Goal: Check status: Check status

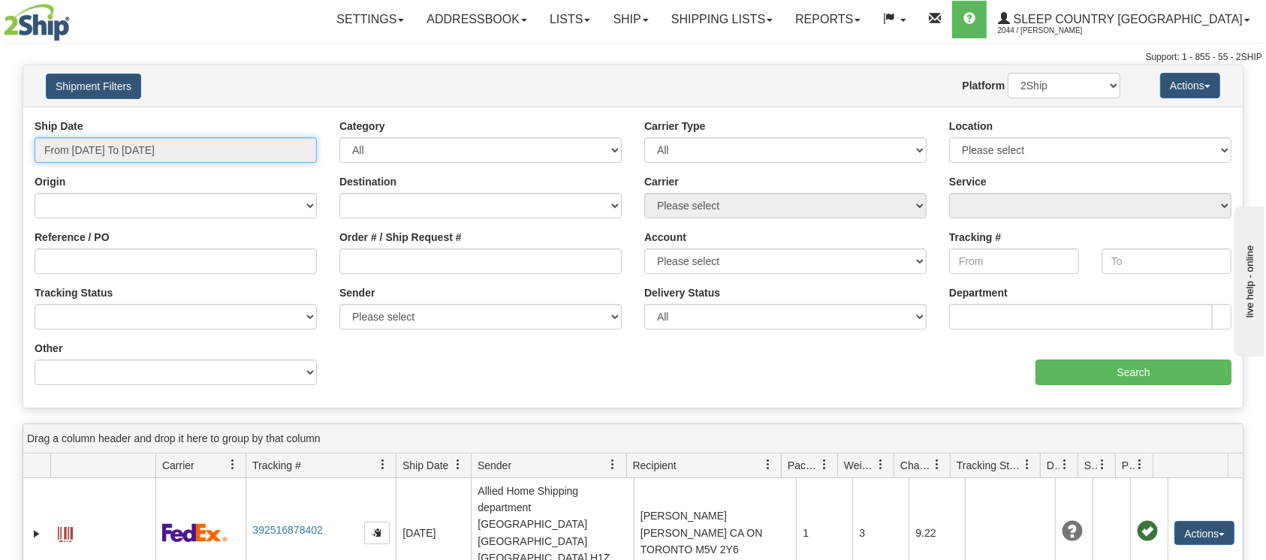
click at [131, 145] on input "From [DATE] To [DATE]" at bounding box center [176, 150] width 282 height 26
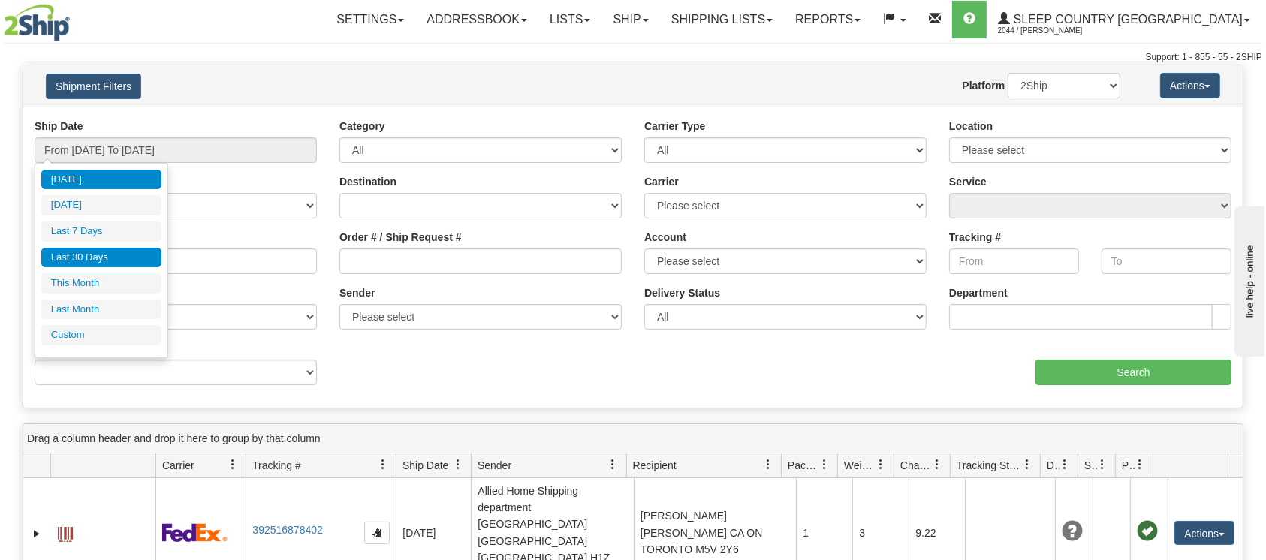
click at [104, 255] on li "Last 30 Days" at bounding box center [101, 258] width 120 height 20
type input "From [DATE] To [DATE]"
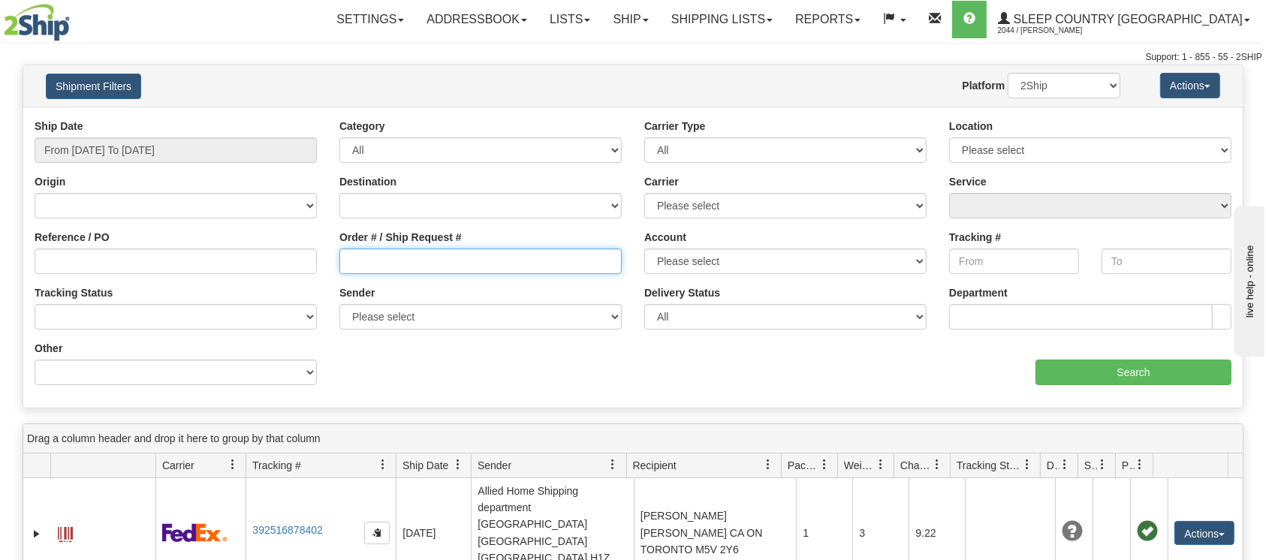
click at [385, 258] on input "Order # / Ship Request #" at bounding box center [481, 262] width 282 height 26
paste input "9002I000537"
type input "9002I000537"
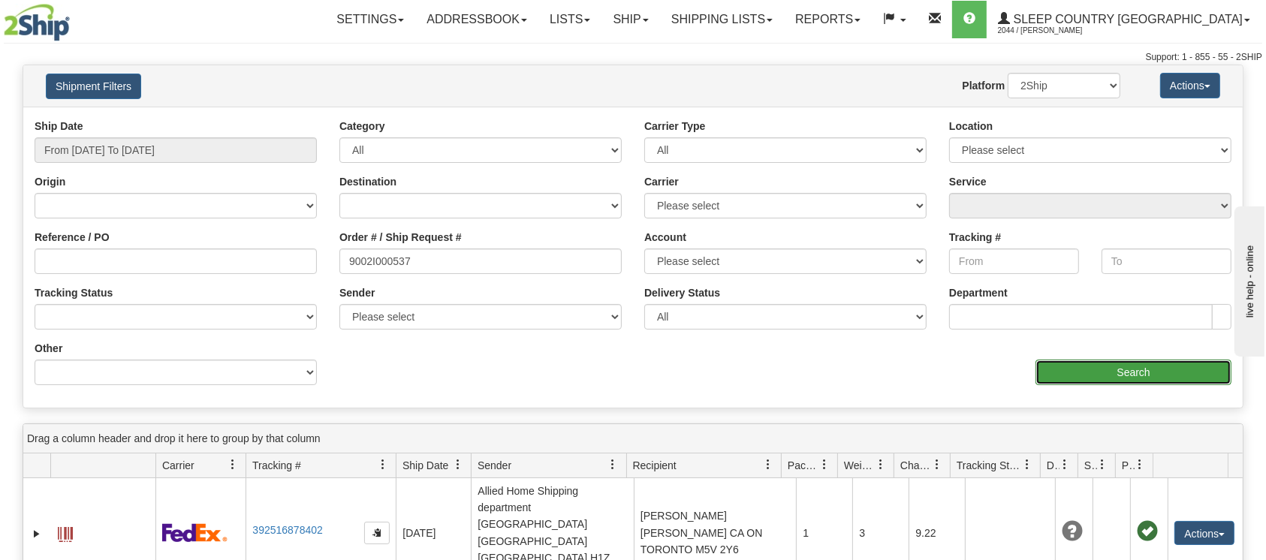
click at [1063, 373] on input "Search" at bounding box center [1134, 373] width 196 height 26
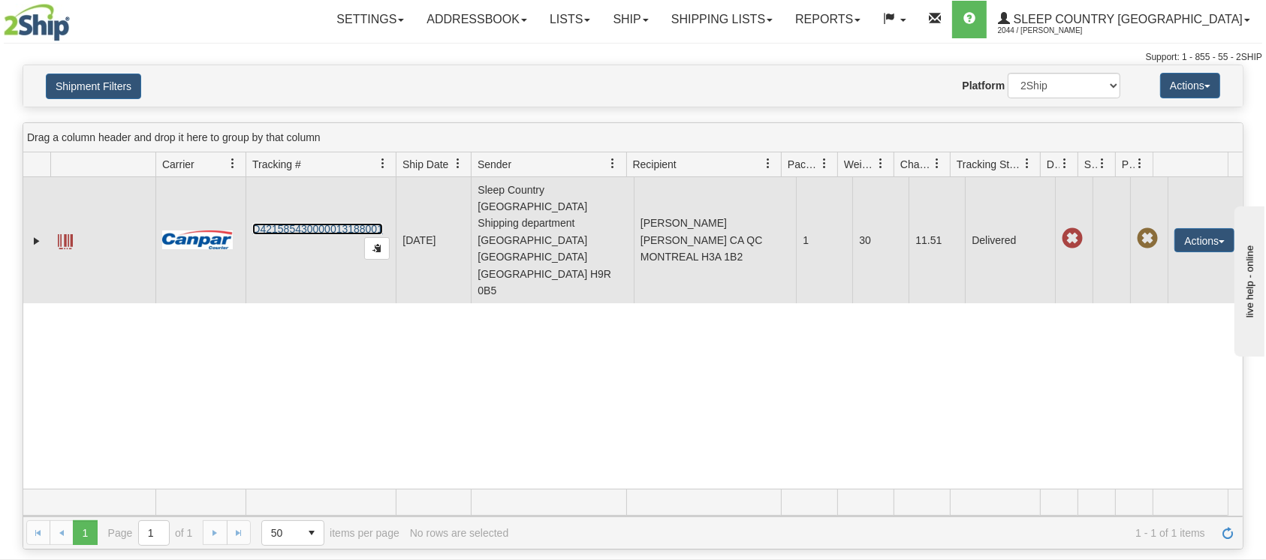
click at [300, 223] on link "D421585430000013188001" at bounding box center [317, 229] width 131 height 12
